Goal: Register for event/course

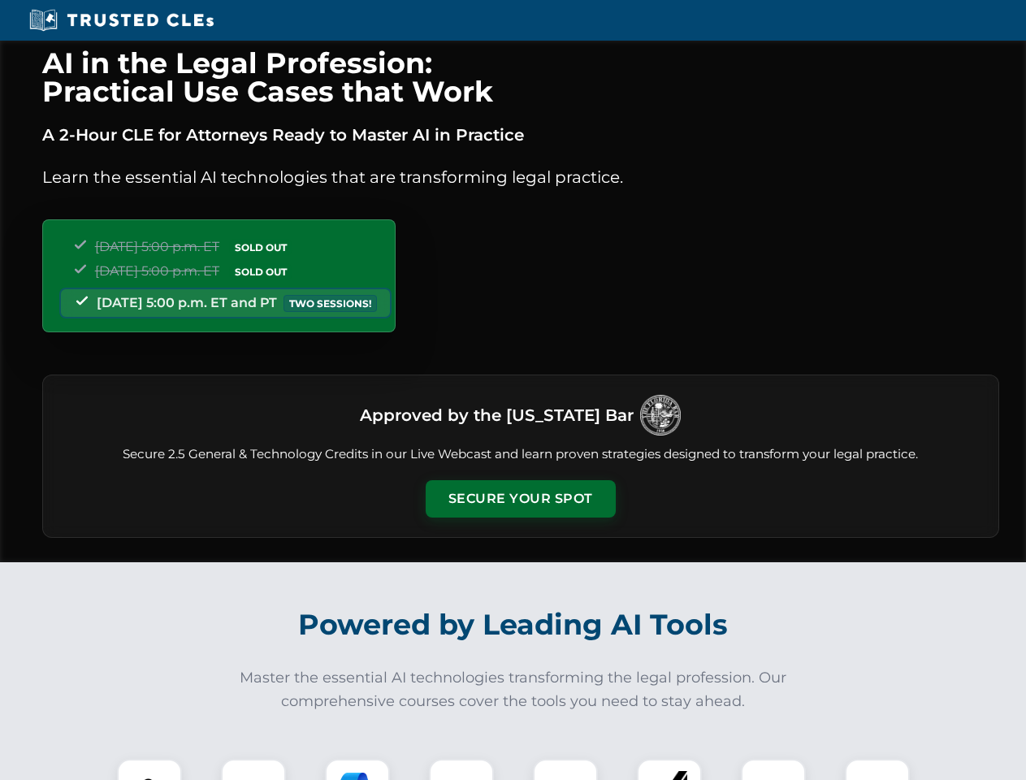
click at [520, 499] on button "Secure Your Spot" at bounding box center [521, 498] width 190 height 37
click at [150, 770] on img at bounding box center [149, 791] width 47 height 47
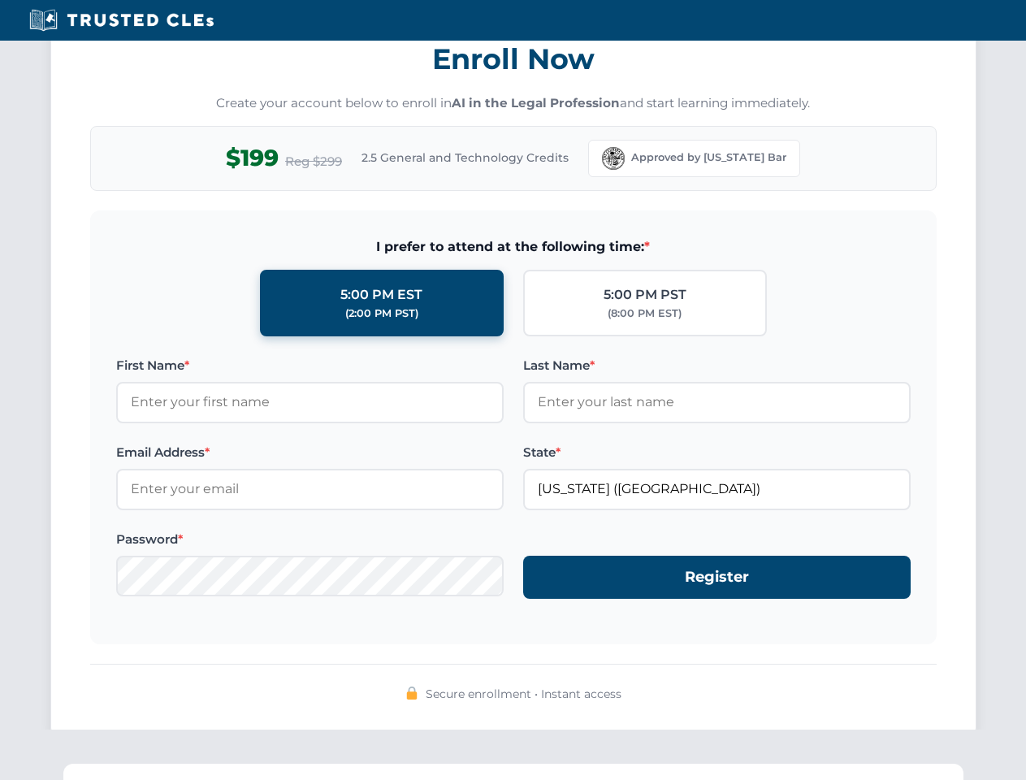
scroll to position [1595, 0]
